Goal: Understand process/instructions: Learn how to perform a task or action

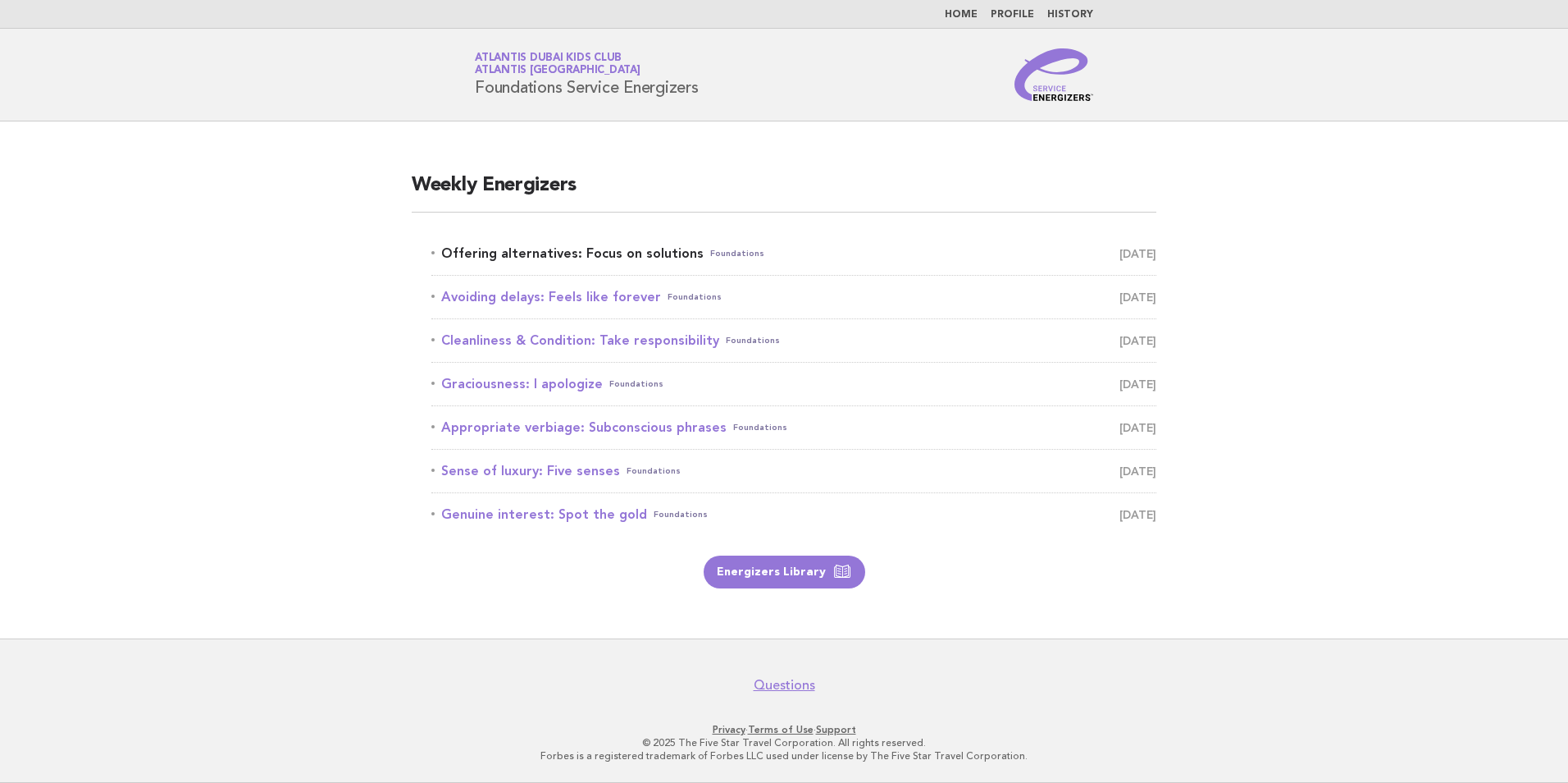
click at [542, 250] on link "Offering alternatives: Focus on solutions Foundations September 6" at bounding box center [794, 253] width 725 height 23
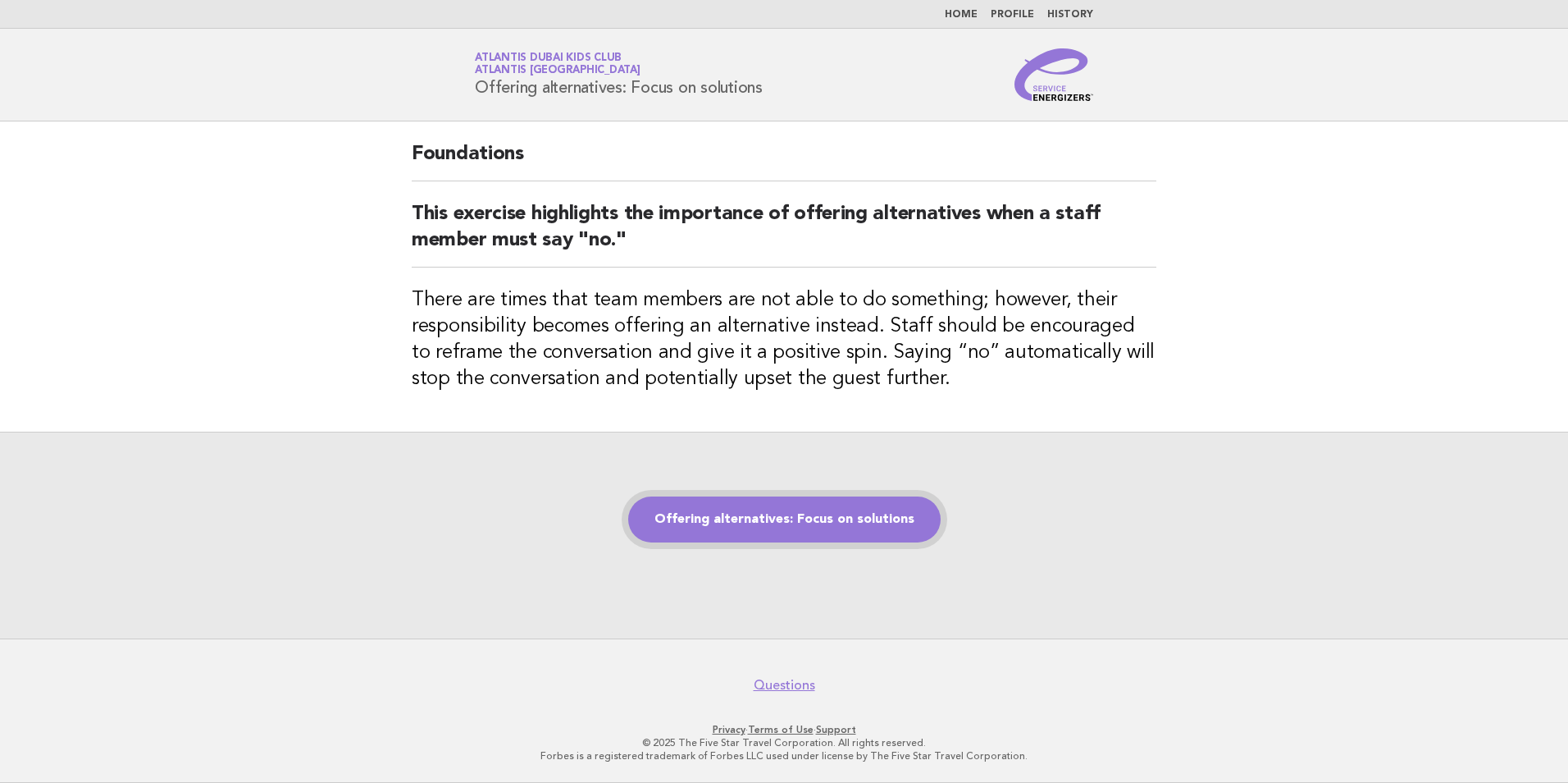
click at [798, 500] on link "Offering alternatives: Focus on solutions" at bounding box center [784, 519] width 313 height 46
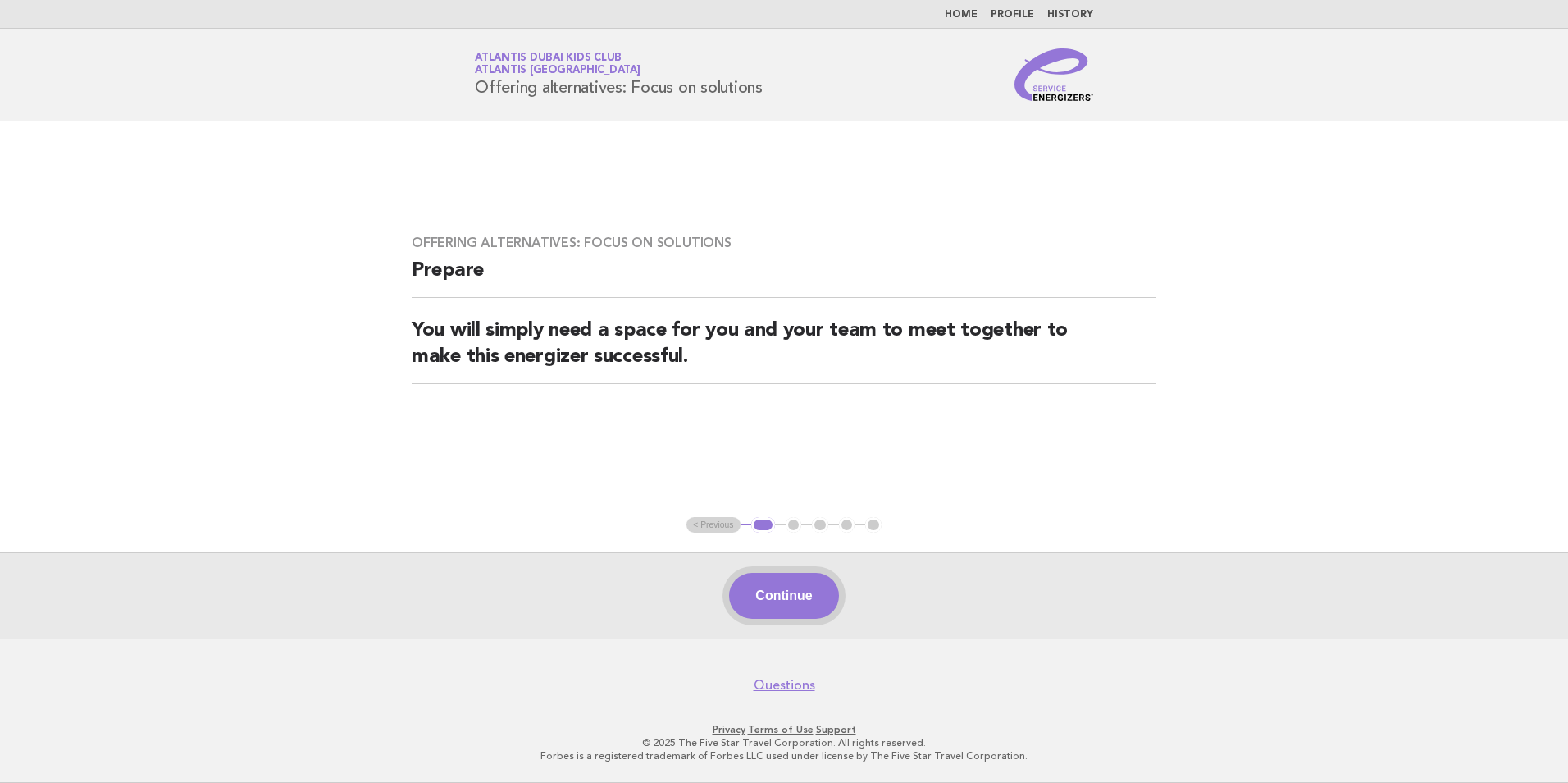
click at [809, 600] on button "Continue" at bounding box center [784, 595] width 109 height 46
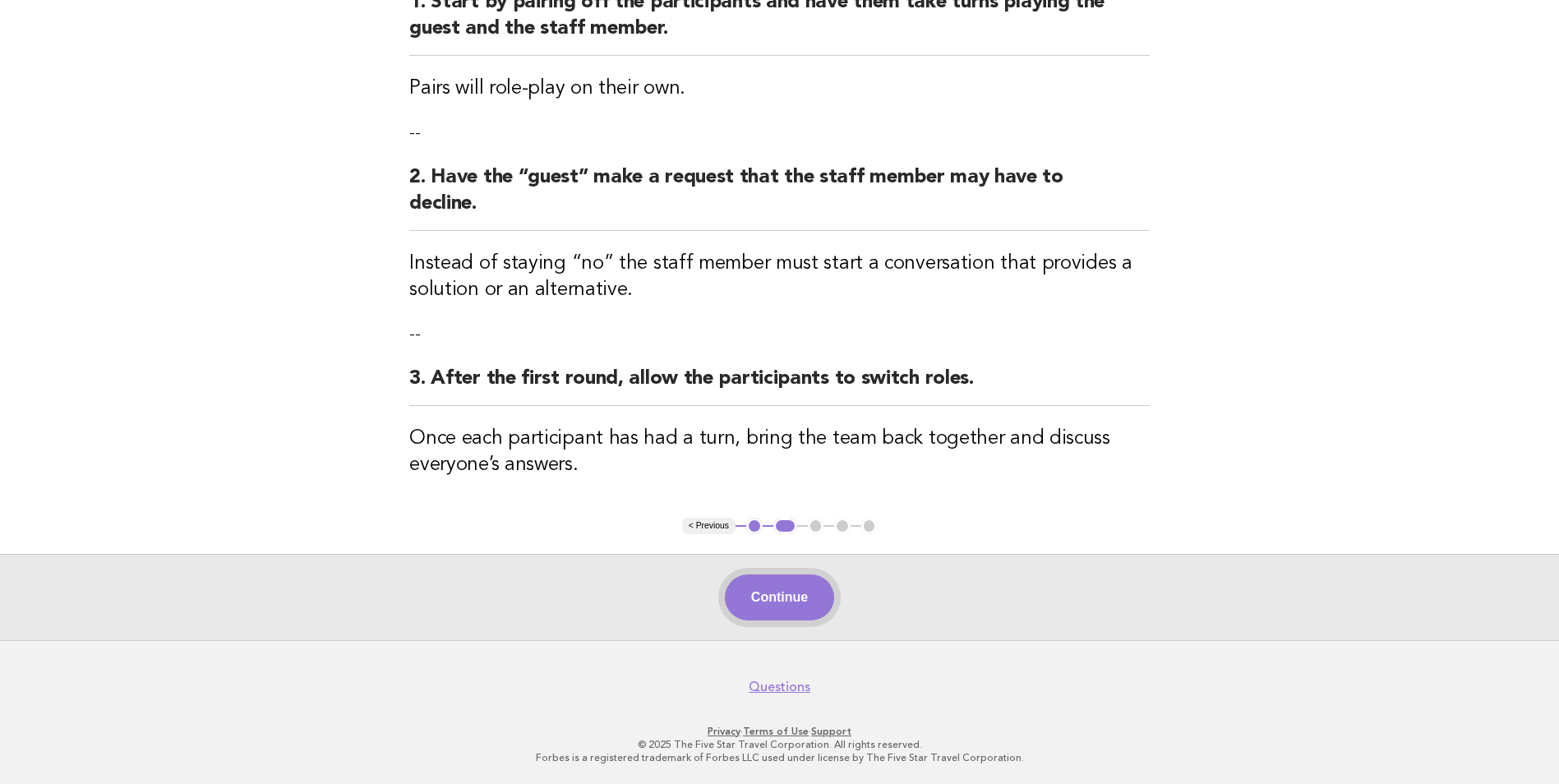
click at [765, 581] on button "Continue" at bounding box center [779, 597] width 109 height 46
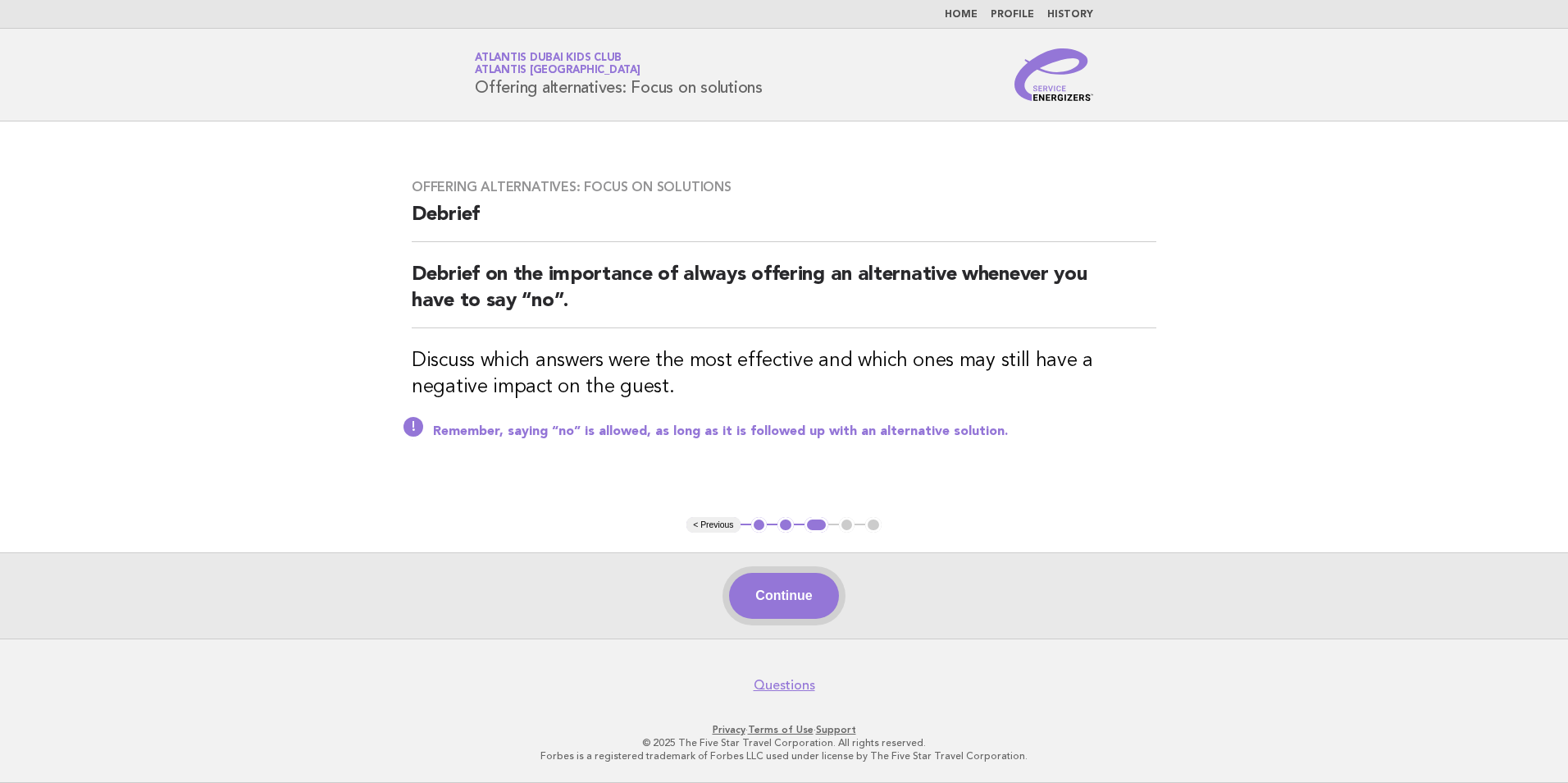
click at [803, 595] on button "Continue" at bounding box center [784, 595] width 109 height 46
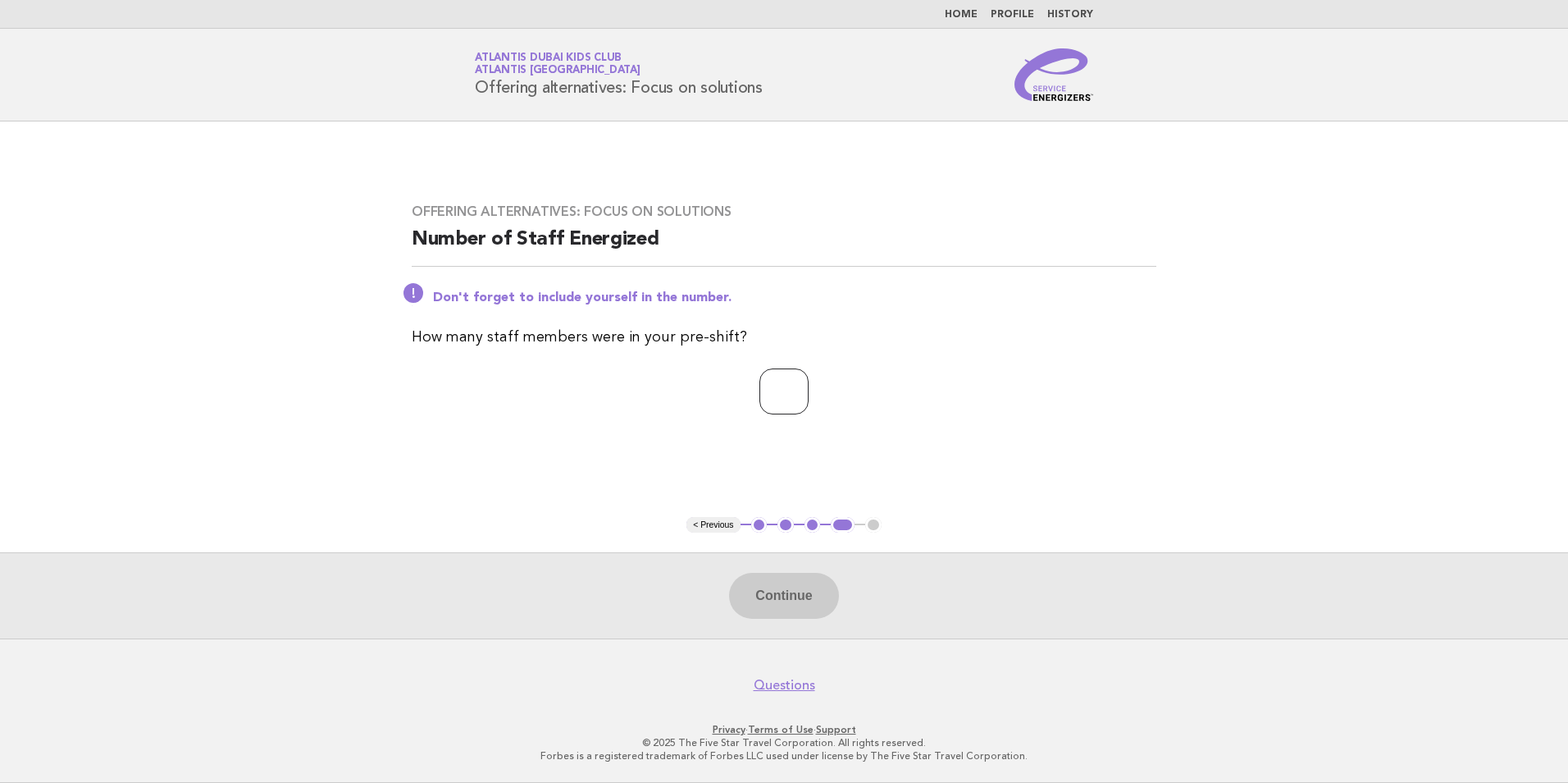
click at [786, 390] on input "number" at bounding box center [784, 392] width 49 height 46
type input "**"
click at [795, 597] on button "Continue" at bounding box center [784, 595] width 109 height 46
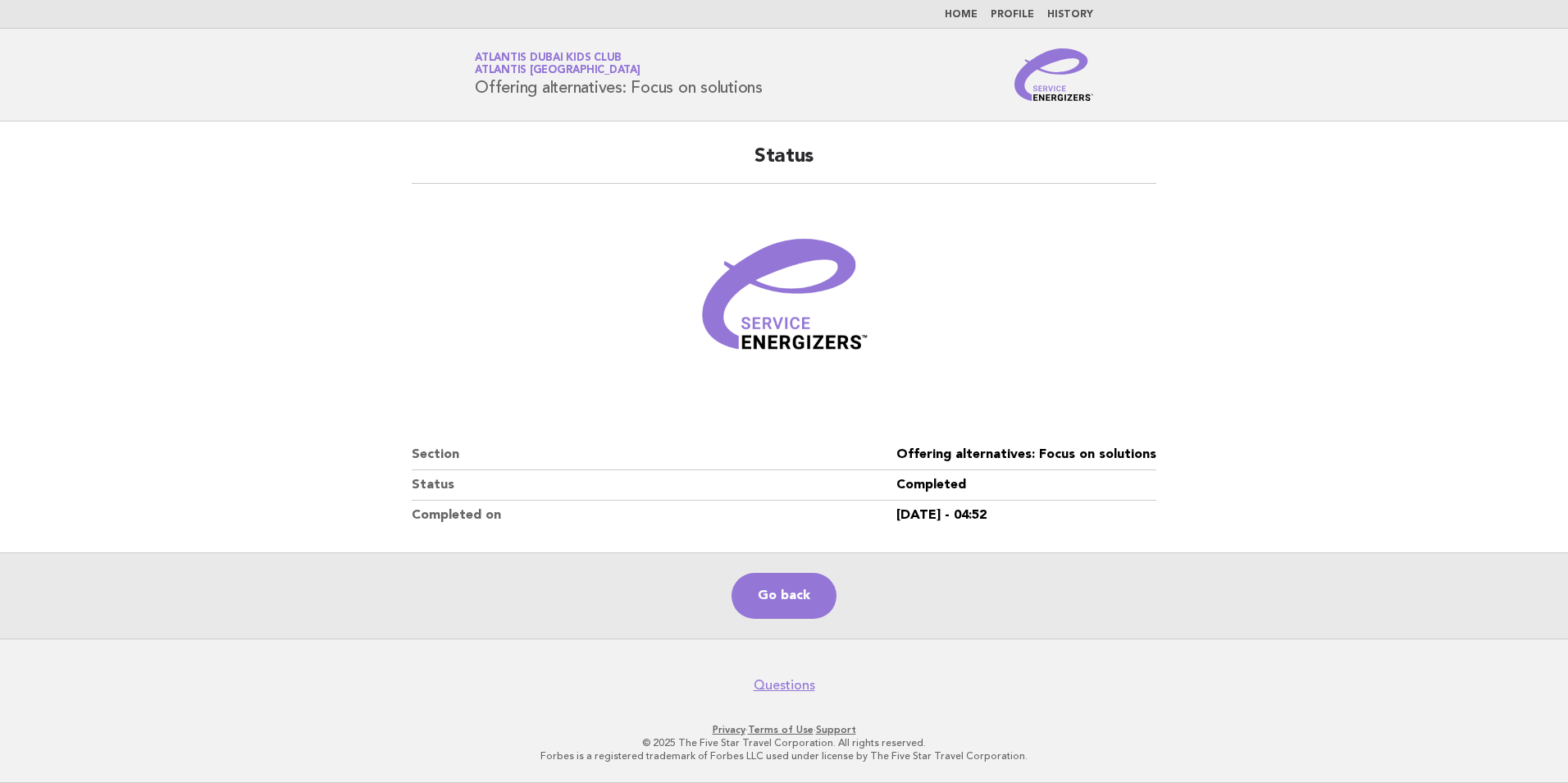
drag, startPoint x: 181, startPoint y: 40, endPoint x: 224, endPoint y: 2, distance: 57.4
click at [181, 40] on header "Service Energizers Atlantis Dubai Kids Club Atlantis [GEOGRAPHIC_DATA] Offering…" at bounding box center [784, 75] width 1568 height 93
